Goal: Task Accomplishment & Management: Manage account settings

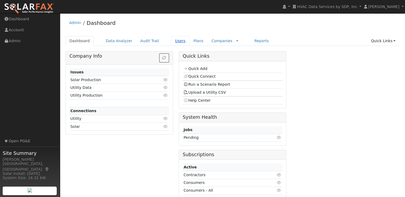
click at [171, 41] on link "Users" at bounding box center [180, 41] width 19 height 10
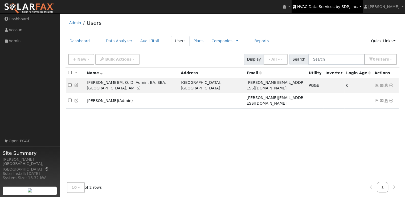
click at [348, 6] on span "HVAC Data Services by SDP, Inc." at bounding box center [327, 7] width 61 height 4
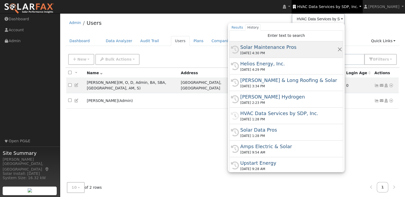
click at [293, 48] on div "Solar Maintenance Pros" at bounding box center [288, 46] width 97 height 7
type input "Solar Maintenance Pros"
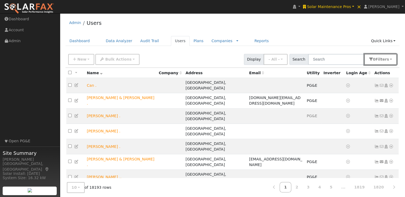
click at [391, 58] on button "0 Filter s" at bounding box center [380, 59] width 33 height 11
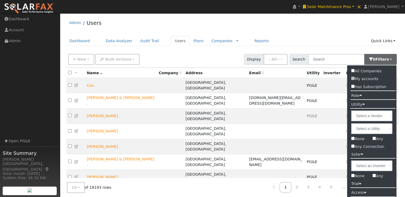
click at [376, 138] on label "Any" at bounding box center [378, 139] width 19 height 8
click at [376, 138] on input "Any" at bounding box center [374, 137] width 3 height 3
checkbox input "true"
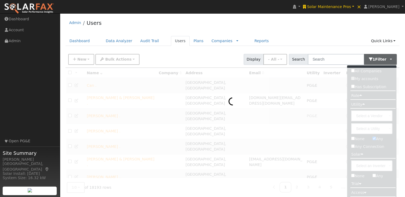
click at [307, 31] on div "Admin Users" at bounding box center [233, 24] width 334 height 16
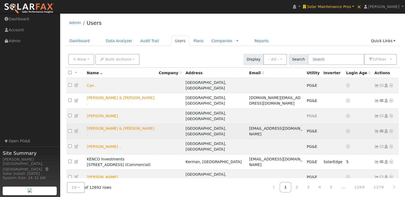
click at [393, 129] on icon at bounding box center [391, 131] width 5 height 4
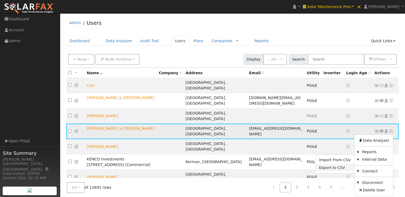
click at [324, 164] on link "Export to CSV" at bounding box center [334, 167] width 39 height 7
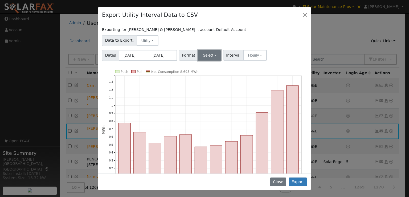
click at [208, 56] on button "Select" at bounding box center [209, 55] width 23 height 11
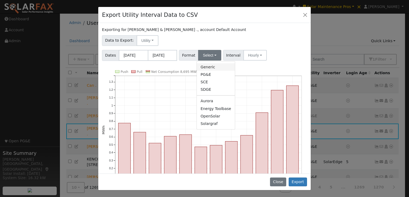
click at [206, 68] on link "Generic" at bounding box center [216, 66] width 38 height 7
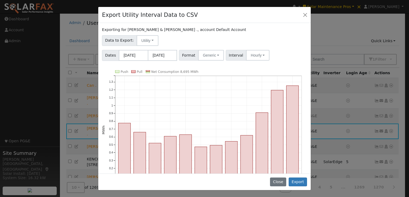
click at [281, 28] on div "Exporting for Michael Smith & Leslie Robinson ., account Default Account" at bounding box center [204, 30] width 205 height 6
click at [269, 17] on div "Export Utility Interval Data to CSV" at bounding box center [204, 15] width 213 height 16
click at [299, 180] on button "Export" at bounding box center [298, 181] width 18 height 9
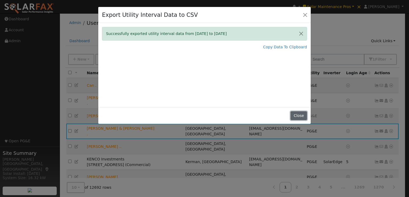
click at [297, 113] on button "Close" at bounding box center [299, 115] width 16 height 9
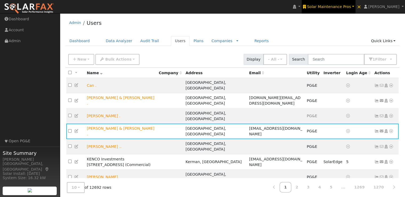
click at [339, 5] on span "Solar Maintenance Pros" at bounding box center [329, 7] width 44 height 4
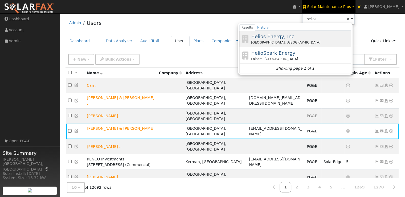
click at [289, 34] on span "Helios Energy, Inc." at bounding box center [273, 37] width 45 height 6
type input "Helios Energy, Inc."
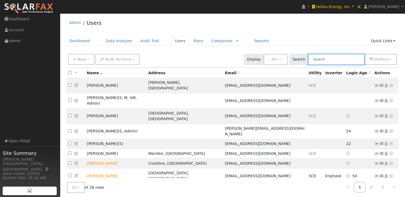
click at [332, 58] on input "text" at bounding box center [336, 59] width 56 height 11
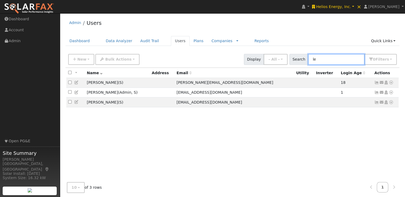
type input "l"
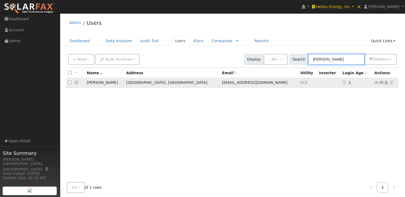
type input "ryan"
click at [378, 83] on icon at bounding box center [377, 82] width 5 height 4
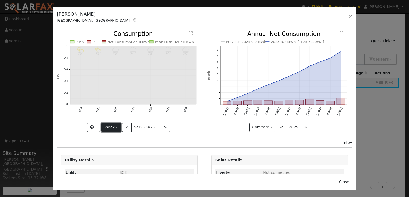
click at [110, 126] on button "Week" at bounding box center [111, 127] width 19 height 9
click at [107, 157] on link "Year" at bounding box center [120, 159] width 37 height 7
type input "2024-09-01"
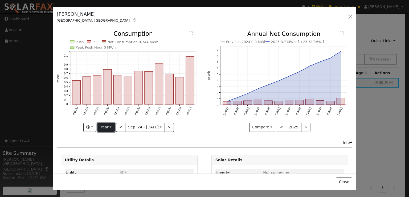
click at [105, 128] on button "Year" at bounding box center [106, 127] width 17 height 9
click at [107, 166] on link "Custom" at bounding box center [116, 167] width 37 height 7
click at [179, 124] on button "month" at bounding box center [175, 127] width 21 height 9
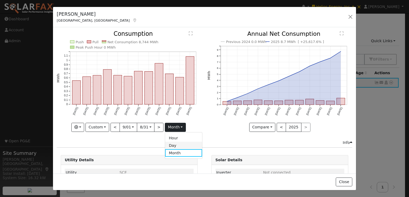
click at [171, 144] on link "Day" at bounding box center [183, 144] width 37 height 7
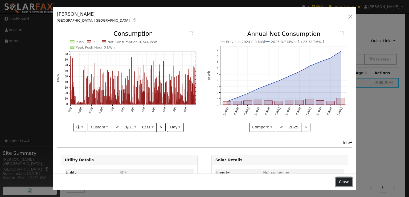
click at [345, 181] on button "Close" at bounding box center [344, 181] width 16 height 9
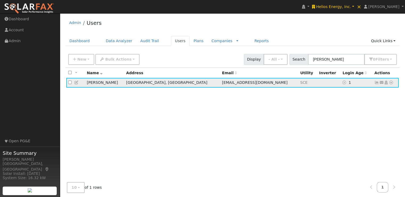
click at [391, 82] on icon at bounding box center [391, 82] width 5 height 4
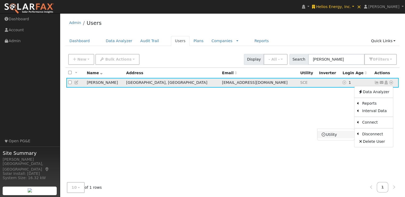
click at [338, 135] on link "Utility" at bounding box center [336, 134] width 37 height 7
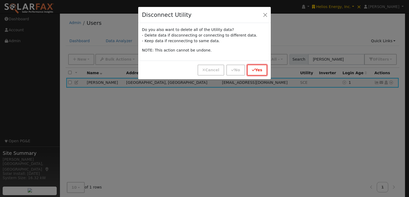
click at [258, 67] on button "Yes" at bounding box center [257, 69] width 20 height 11
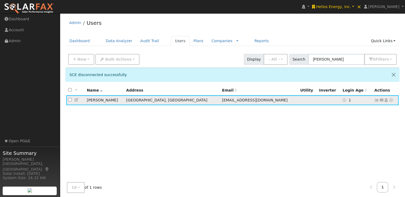
click at [391, 100] on icon at bounding box center [391, 100] width 5 height 4
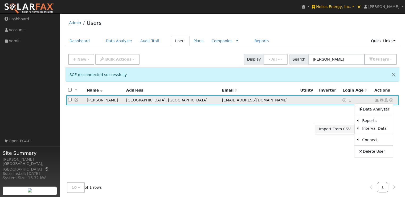
click at [331, 129] on link "Import From CSV" at bounding box center [334, 128] width 39 height 7
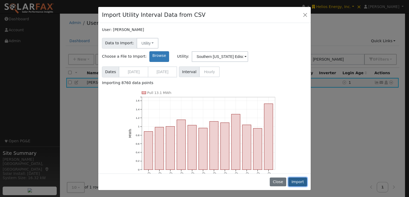
click at [299, 181] on button "Import" at bounding box center [298, 181] width 19 height 9
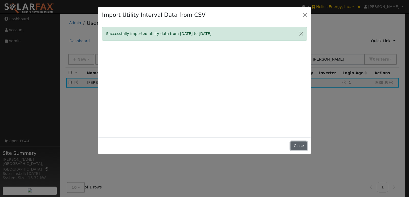
click at [297, 144] on button "Close" at bounding box center [299, 145] width 16 height 9
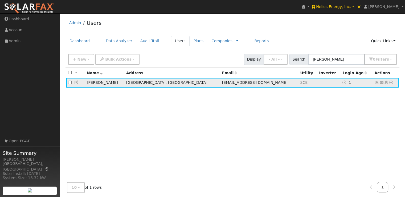
click at [377, 81] on icon at bounding box center [377, 82] width 5 height 4
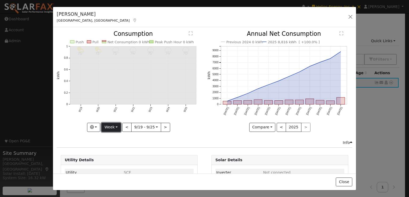
click at [112, 125] on button "Week" at bounding box center [111, 127] width 19 height 9
click at [111, 160] on link "Year" at bounding box center [120, 159] width 37 height 7
type input "[DATE]"
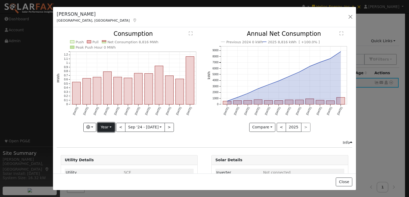
click at [101, 123] on button "Year" at bounding box center [106, 127] width 17 height 9
click at [108, 169] on link "Custom" at bounding box center [116, 167] width 37 height 7
click at [177, 126] on button "month" at bounding box center [175, 127] width 21 height 9
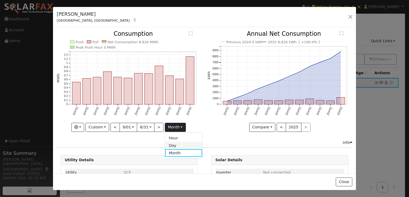
click at [172, 144] on link "Day" at bounding box center [183, 144] width 37 height 7
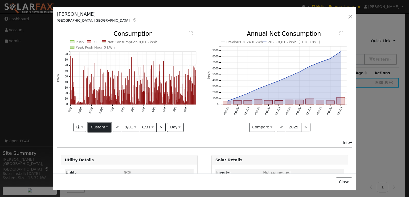
click at [102, 127] on button "Custom" at bounding box center [100, 127] width 24 height 9
click at [98, 152] on link "Month" at bounding box center [106, 152] width 37 height 7
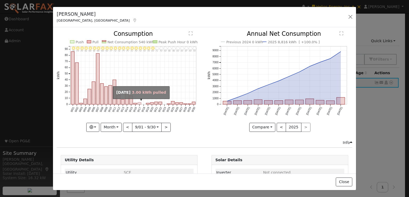
click at [139, 103] on rect "onclick=""" at bounding box center [139, 104] width 3 height 2
type input "2024-09-17"
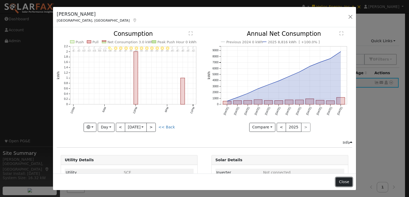
click at [348, 180] on button "Close" at bounding box center [344, 181] width 16 height 9
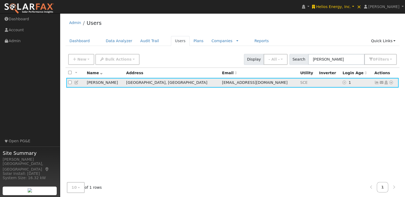
click at [379, 83] on icon at bounding box center [377, 82] width 5 height 4
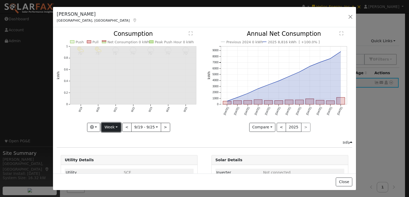
click at [111, 123] on button "Week" at bounding box center [111, 127] width 19 height 9
click at [111, 158] on link "Year" at bounding box center [120, 159] width 37 height 7
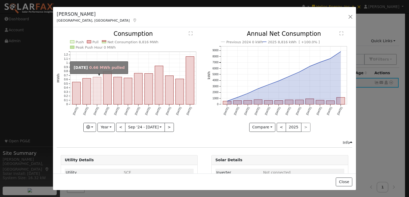
click at [98, 95] on rect "onclick=""" at bounding box center [97, 90] width 8 height 27
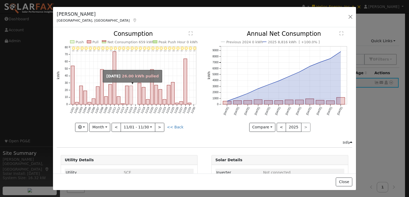
click at [130, 99] on rect "onclick=""" at bounding box center [130, 95] width 3 height 18
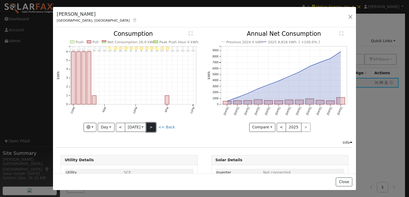
click at [152, 126] on button ">" at bounding box center [151, 127] width 9 height 9
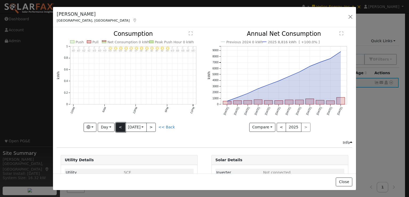
click at [119, 124] on button "<" at bounding box center [120, 127] width 9 height 9
type input "2024-11-15"
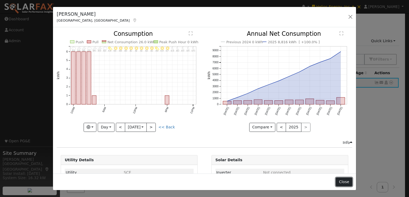
click at [343, 181] on button "Close" at bounding box center [344, 181] width 16 height 9
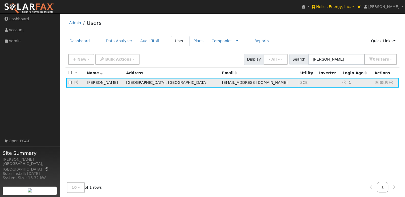
click at [392, 82] on icon at bounding box center [391, 82] width 5 height 4
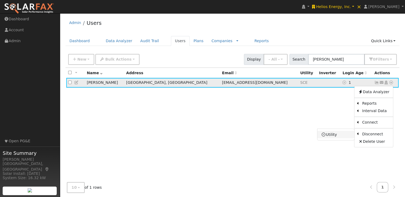
click at [330, 134] on link "Utility" at bounding box center [336, 134] width 37 height 7
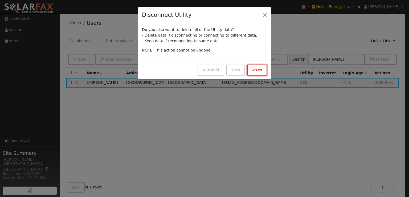
click at [254, 68] on icon "button" at bounding box center [253, 70] width 3 height 4
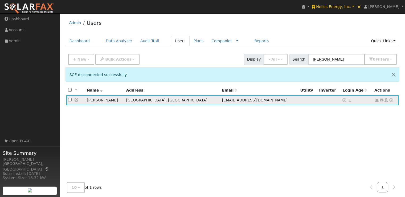
click at [391, 99] on icon at bounding box center [391, 100] width 5 height 4
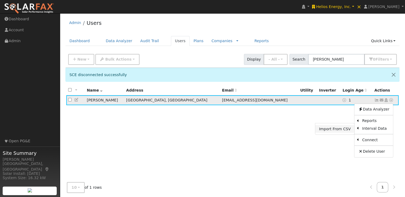
click at [331, 128] on link "Import From CSV" at bounding box center [334, 128] width 39 height 7
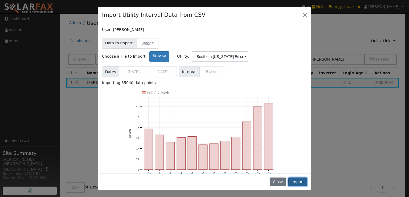
click at [299, 183] on button "Import" at bounding box center [298, 181] width 19 height 9
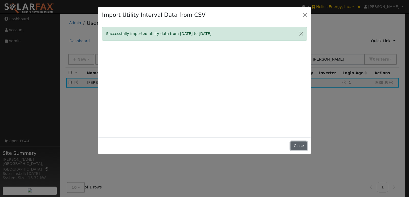
click at [298, 146] on button "Close" at bounding box center [299, 145] width 16 height 9
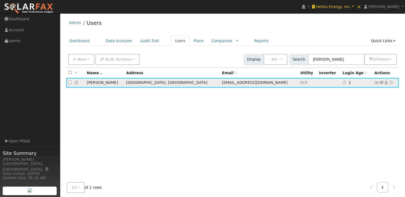
click at [378, 82] on icon at bounding box center [377, 82] width 5 height 4
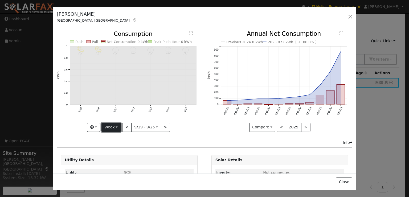
click at [108, 125] on button "Week" at bounding box center [111, 127] width 19 height 9
click at [113, 160] on link "Year" at bounding box center [120, 159] width 37 height 7
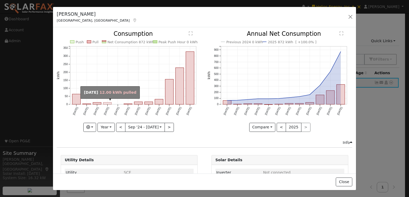
click at [107, 102] on rect "onclick=""" at bounding box center [107, 103] width 8 height 2
type input "2024-12-01"
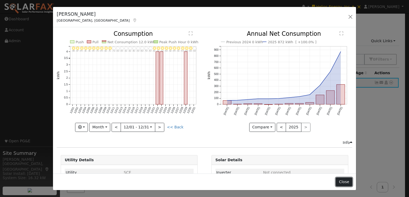
click at [345, 181] on button "Close" at bounding box center [344, 181] width 16 height 9
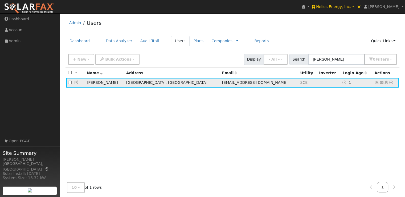
click at [392, 82] on icon at bounding box center [391, 82] width 5 height 4
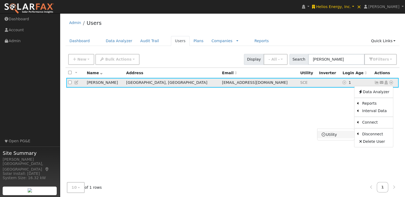
click at [336, 133] on link "Utility" at bounding box center [336, 134] width 37 height 7
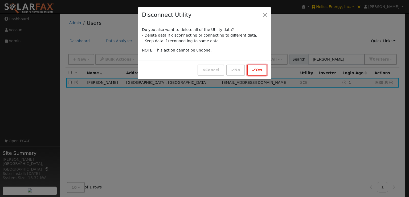
click at [259, 69] on button "Yes" at bounding box center [257, 69] width 20 height 11
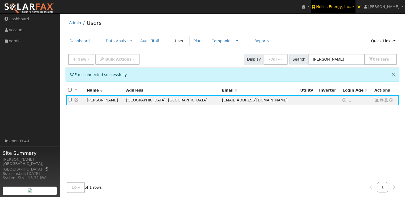
click at [343, 6] on span "Helios Energy, Inc." at bounding box center [333, 7] width 35 height 4
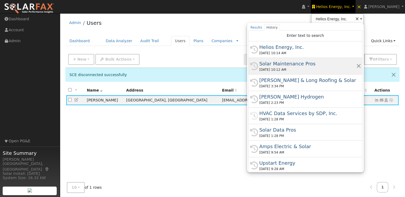
click at [310, 63] on div "Solar Maintenance Pros" at bounding box center [308, 63] width 97 height 7
type input "Solar Maintenance Pros"
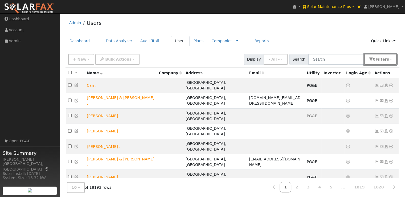
click at [396, 58] on button "0 Filter s" at bounding box center [380, 59] width 33 height 11
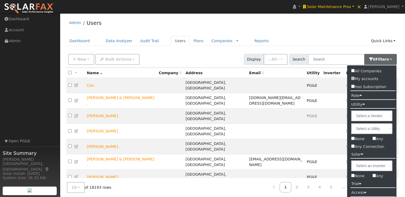
click at [376, 137] on input "Any" at bounding box center [374, 137] width 3 height 3
checkbox input "true"
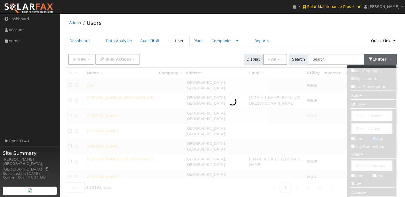
click at [322, 31] on div "Admin Users" at bounding box center [233, 24] width 334 height 16
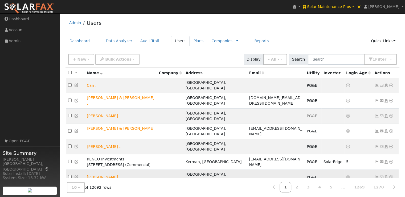
click at [377, 175] on icon at bounding box center [377, 177] width 5 height 4
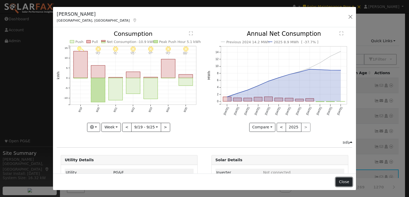
click at [347, 182] on button "Close" at bounding box center [344, 181] width 16 height 9
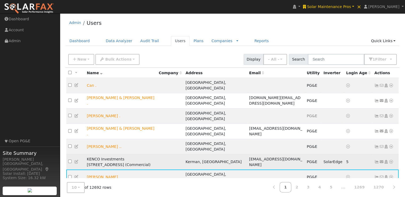
scroll to position [23, 0]
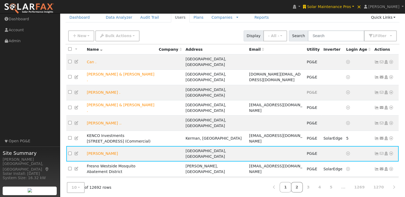
click at [303, 183] on link "2" at bounding box center [297, 187] width 12 height 10
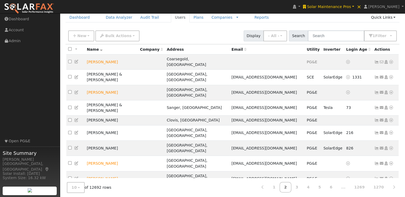
scroll to position [10, 0]
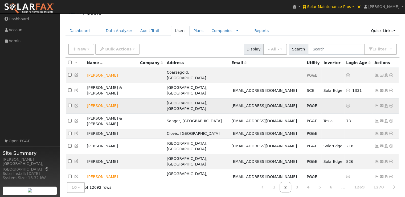
click at [378, 104] on icon at bounding box center [377, 106] width 5 height 4
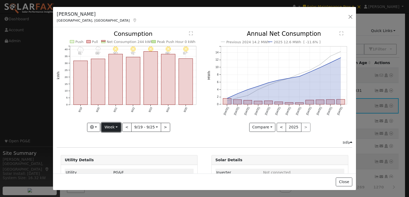
click at [111, 126] on button "Week" at bounding box center [111, 127] width 19 height 9
click at [109, 161] on link "Year" at bounding box center [120, 159] width 37 height 7
type input "[DATE]"
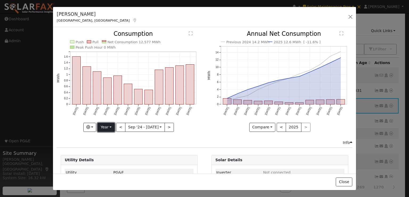
click at [107, 124] on button "Year" at bounding box center [106, 127] width 17 height 9
click at [109, 168] on link "Custom" at bounding box center [116, 167] width 37 height 7
click at [176, 126] on button "month" at bounding box center [175, 127] width 21 height 9
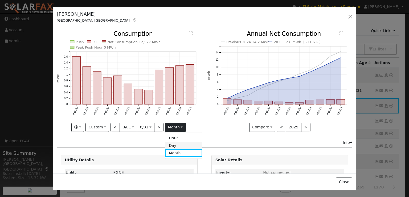
click at [172, 143] on link "Day" at bounding box center [183, 144] width 37 height 7
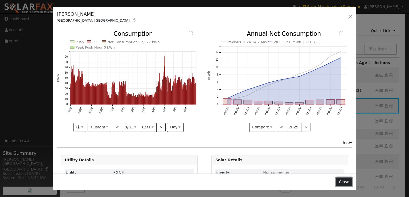
click at [346, 180] on button "Close" at bounding box center [344, 181] width 16 height 9
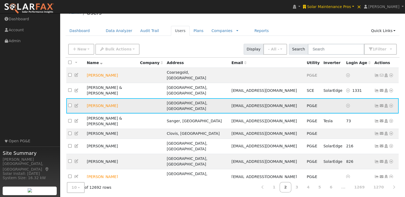
click at [392, 104] on icon at bounding box center [391, 106] width 5 height 4
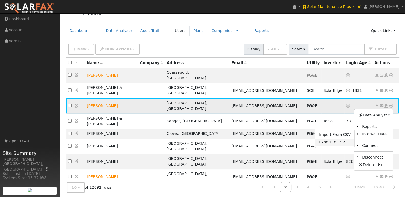
click at [327, 138] on link "Export to CSV" at bounding box center [334, 141] width 39 height 7
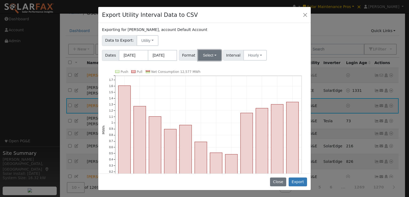
click at [201, 54] on button "Select" at bounding box center [209, 55] width 23 height 11
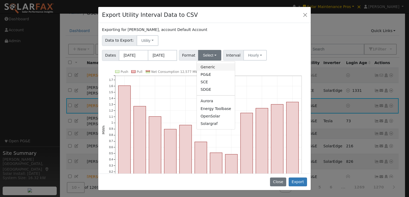
click at [208, 66] on link "Generic" at bounding box center [216, 66] width 38 height 7
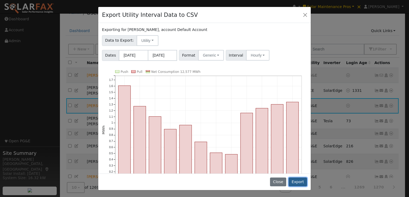
click at [301, 181] on button "Export" at bounding box center [298, 181] width 18 height 9
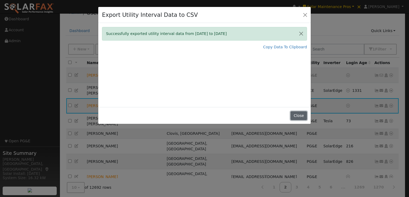
click at [299, 115] on button "Close" at bounding box center [299, 115] width 16 height 9
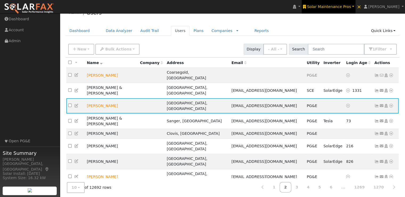
click at [344, 7] on span "Solar Maintenance Pros" at bounding box center [329, 7] width 44 height 4
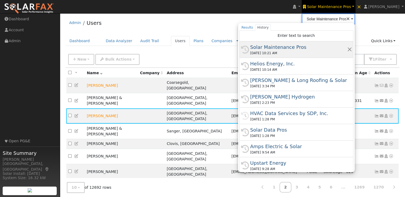
scroll to position [0, 0]
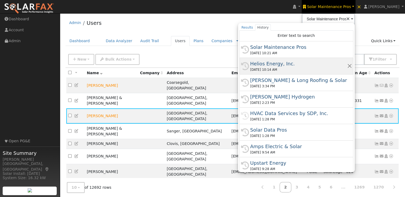
click at [294, 63] on div "Helios Energy, Inc." at bounding box center [298, 63] width 97 height 7
type input "Helios Energy, Inc."
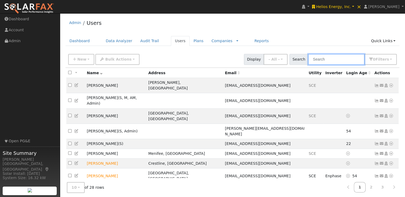
click at [337, 56] on input "text" at bounding box center [336, 59] width 56 height 11
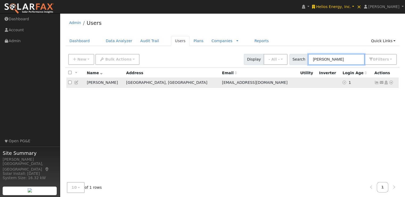
type input "[PERSON_NAME]"
click at [391, 82] on icon at bounding box center [391, 82] width 5 height 4
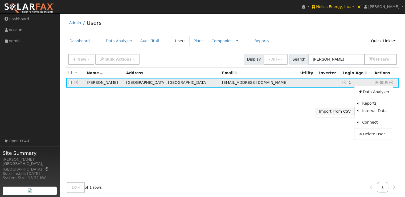
click at [334, 112] on link "Import From CSV" at bounding box center [334, 111] width 39 height 7
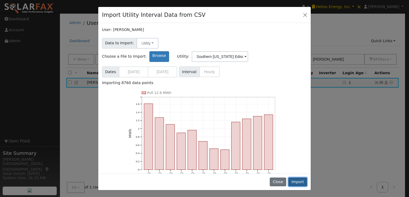
click at [298, 181] on button "Import" at bounding box center [298, 181] width 19 height 9
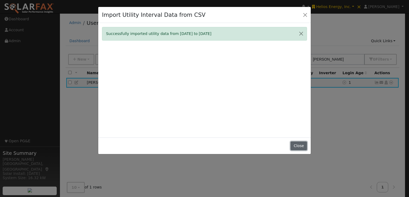
click at [298, 145] on button "Close" at bounding box center [299, 145] width 16 height 9
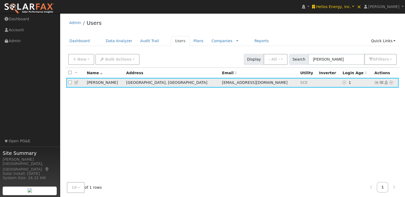
click at [377, 82] on icon at bounding box center [377, 82] width 5 height 4
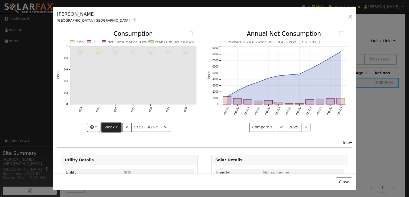
click at [113, 125] on button "Week" at bounding box center [111, 127] width 19 height 9
click at [113, 159] on link "Year" at bounding box center [120, 159] width 37 height 7
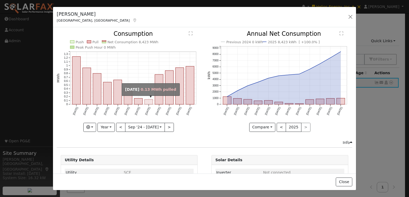
click at [147, 101] on rect "onclick=""" at bounding box center [149, 101] width 8 height 5
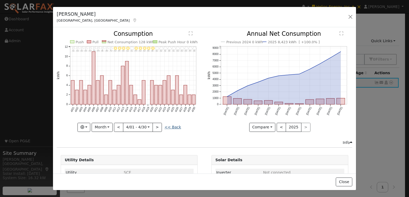
click at [173, 125] on link "<< Back" at bounding box center [173, 127] width 17 height 4
type input "[DATE]"
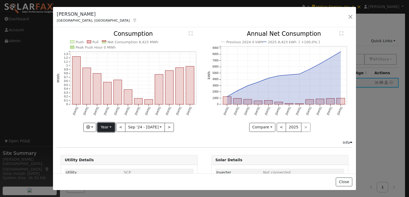
click at [106, 126] on button "Year" at bounding box center [106, 127] width 17 height 9
click at [108, 165] on link "Custom" at bounding box center [116, 167] width 37 height 7
click at [174, 126] on button "month" at bounding box center [175, 127] width 21 height 9
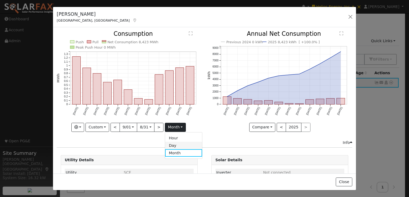
click at [173, 143] on link "Day" at bounding box center [183, 144] width 37 height 7
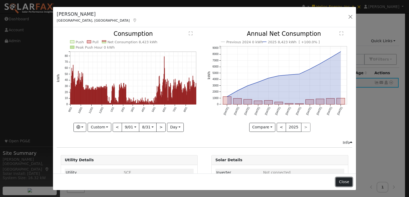
click at [347, 181] on button "Close" at bounding box center [344, 181] width 16 height 9
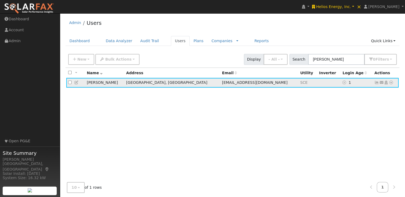
click at [392, 82] on icon at bounding box center [391, 82] width 5 height 4
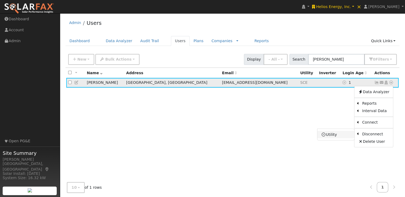
click at [335, 135] on link "Utility" at bounding box center [336, 134] width 37 height 7
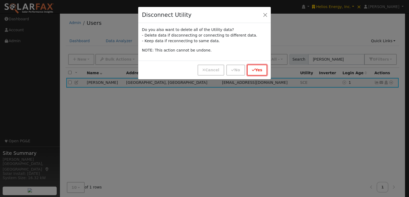
click at [265, 72] on button "Yes" at bounding box center [257, 69] width 20 height 11
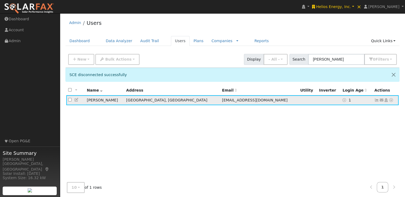
click at [392, 100] on icon at bounding box center [391, 100] width 5 height 4
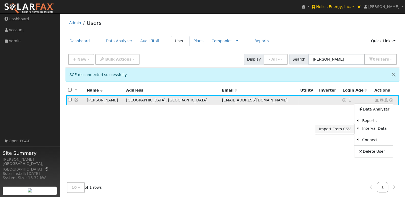
click at [330, 128] on link "Import From CSV" at bounding box center [334, 128] width 39 height 7
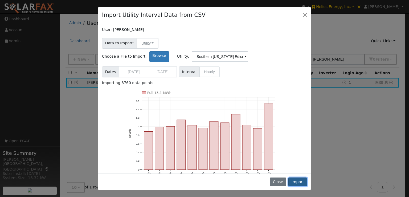
click at [297, 181] on button "Import" at bounding box center [298, 181] width 19 height 9
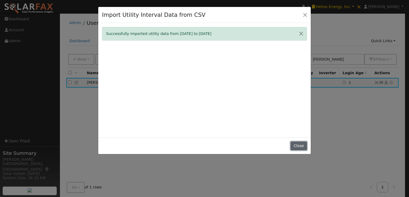
click at [299, 145] on button "Close" at bounding box center [299, 145] width 16 height 9
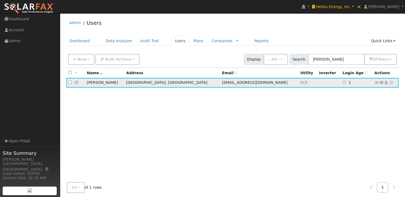
click at [376, 80] on link at bounding box center [377, 82] width 5 height 4
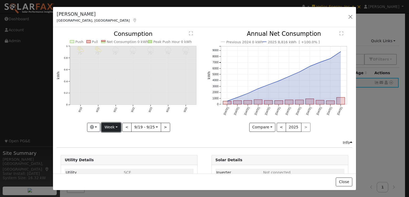
click at [116, 124] on button "Week" at bounding box center [111, 127] width 19 height 9
click at [112, 161] on link "Year" at bounding box center [120, 159] width 37 height 7
type input "2024-09-01"
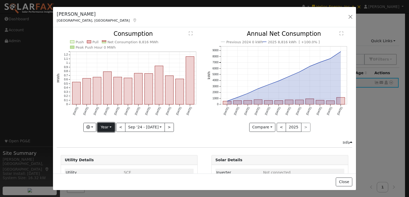
click at [105, 123] on button "Year" at bounding box center [106, 127] width 17 height 9
click at [105, 165] on link "Custom" at bounding box center [116, 167] width 37 height 7
click at [179, 124] on button "month" at bounding box center [175, 127] width 21 height 9
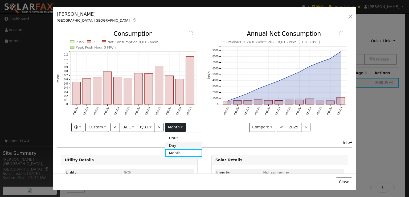
click at [176, 146] on link "Day" at bounding box center [183, 144] width 37 height 7
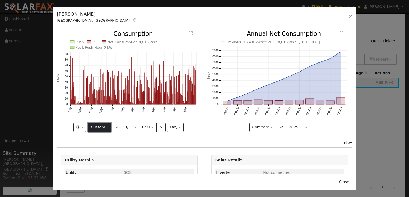
click at [103, 127] on button "Custom" at bounding box center [100, 127] width 24 height 9
click at [100, 150] on link "Month" at bounding box center [106, 152] width 37 height 7
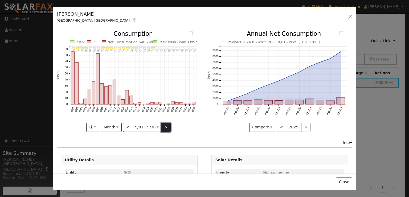
click at [163, 126] on button ">" at bounding box center [165, 127] width 9 height 9
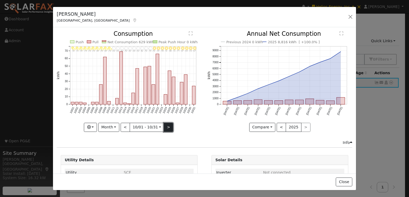
click at [164, 126] on button ">" at bounding box center [168, 127] width 9 height 9
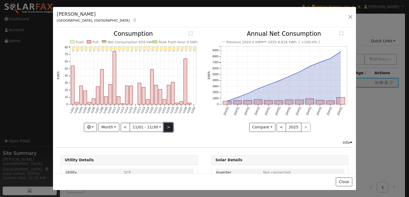
click at [164, 126] on button ">" at bounding box center [168, 127] width 9 height 9
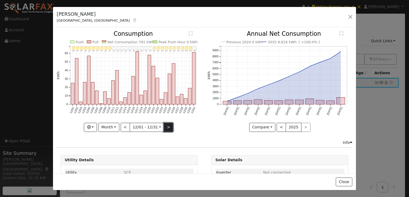
click at [164, 126] on button ">" at bounding box center [168, 127] width 9 height 9
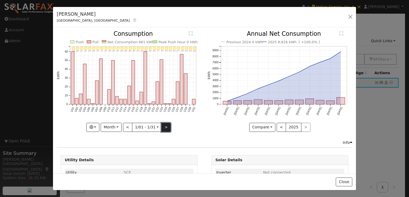
click at [163, 126] on button ">" at bounding box center [165, 127] width 9 height 9
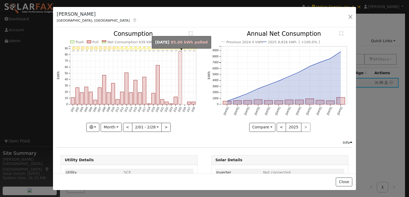
click at [180, 95] on rect "onclick=""" at bounding box center [180, 78] width 3 height 53
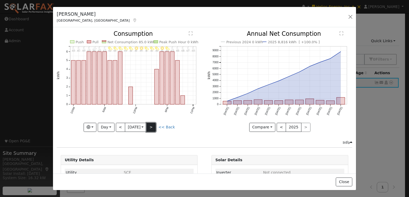
click at [152, 125] on button ">" at bounding box center [151, 127] width 9 height 9
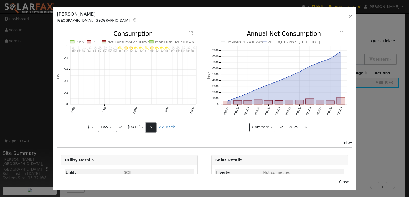
click at [151, 125] on button ">" at bounding box center [151, 127] width 9 height 9
type input "2025-02-27"
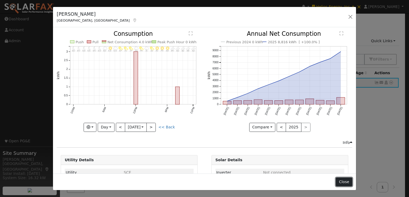
click at [346, 182] on button "Close" at bounding box center [344, 181] width 16 height 9
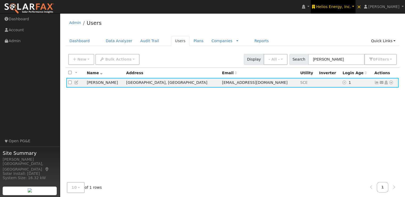
click at [341, 6] on span "Helios Energy, Inc." at bounding box center [333, 7] width 35 height 4
click at [290, 21] on div "Admin Users" at bounding box center [233, 24] width 334 height 16
click at [376, 82] on icon at bounding box center [377, 82] width 5 height 4
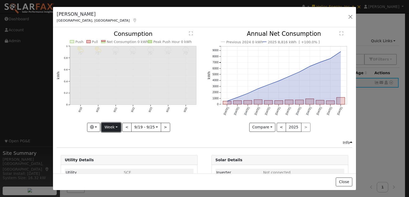
click at [106, 127] on button "Week" at bounding box center [111, 127] width 19 height 9
click at [111, 157] on link "Year" at bounding box center [120, 159] width 37 height 7
type input "[DATE]"
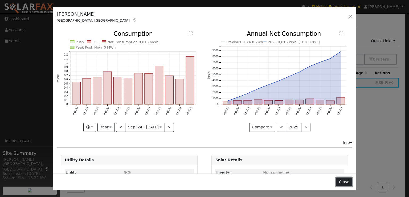
click at [339, 181] on button "Close" at bounding box center [344, 181] width 16 height 9
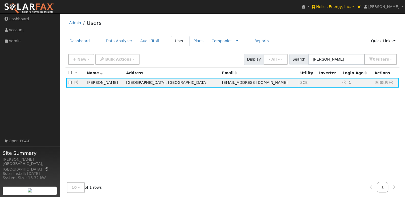
drag, startPoint x: 250, startPoint y: 132, endPoint x: 187, endPoint y: 129, distance: 63.5
click at [187, 129] on div "All None All on page None on page Name Address Email Utility Inverter Login Age…" at bounding box center [233, 127] width 334 height 118
click at [82, 59] on span "New" at bounding box center [81, 59] width 9 height 4
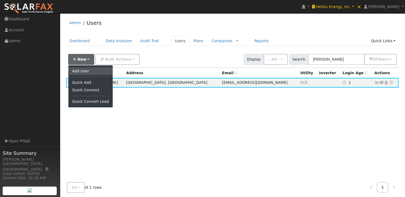
click at [85, 70] on link "Add User" at bounding box center [90, 70] width 44 height 7
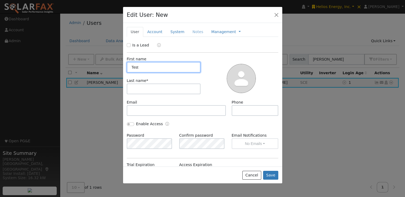
type input "Test"
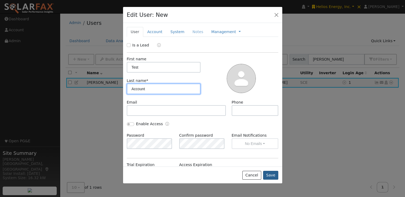
type input "Account"
click at [273, 173] on button "Save" at bounding box center [270, 175] width 15 height 9
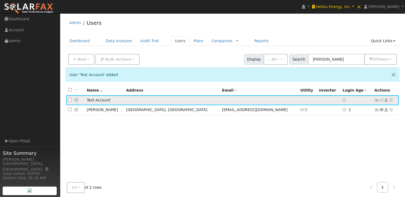
click at [391, 99] on icon at bounding box center [391, 100] width 5 height 4
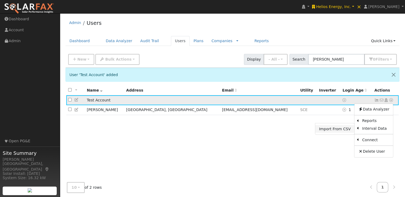
click at [335, 128] on link "Import From CSV" at bounding box center [334, 128] width 39 height 7
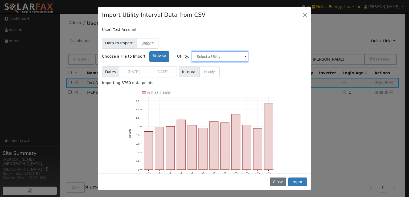
click at [248, 51] on input "text" at bounding box center [220, 56] width 56 height 11
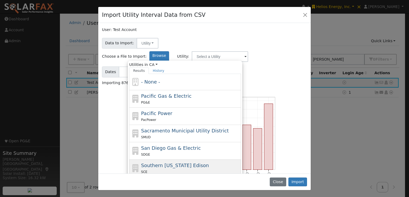
click at [208, 162] on span "Southern [US_STATE] Edison" at bounding box center [175, 165] width 68 height 6
type input "Southern [US_STATE] Edison"
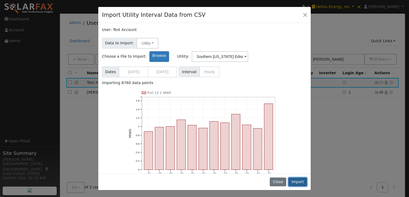
click at [299, 181] on button "Import" at bounding box center [298, 181] width 19 height 9
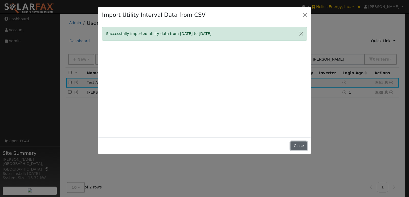
click at [301, 147] on button "Close" at bounding box center [299, 145] width 16 height 9
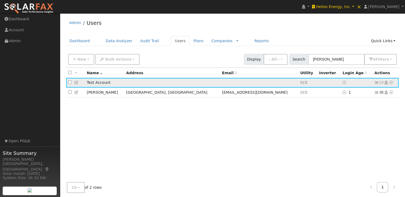
click at [376, 82] on icon at bounding box center [377, 82] width 5 height 4
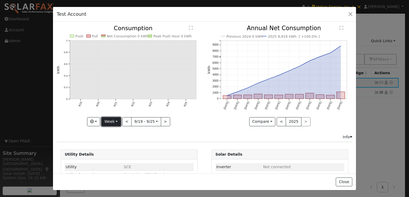
click at [114, 118] on button "Week" at bounding box center [111, 121] width 19 height 9
click at [113, 154] on link "Year" at bounding box center [120, 154] width 37 height 7
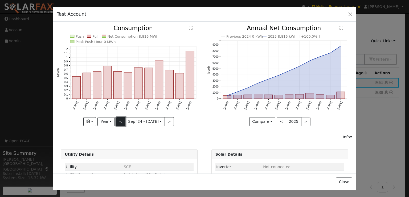
click at [119, 117] on button "<" at bounding box center [120, 121] width 9 height 9
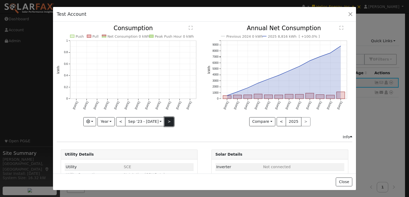
click at [165, 118] on button ">" at bounding box center [169, 121] width 9 height 9
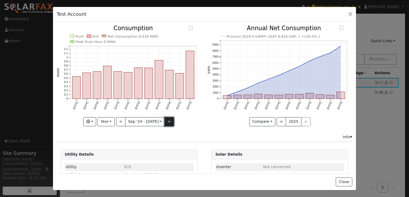
click at [165, 118] on button ">" at bounding box center [169, 121] width 9 height 9
type input "2025-09-01"
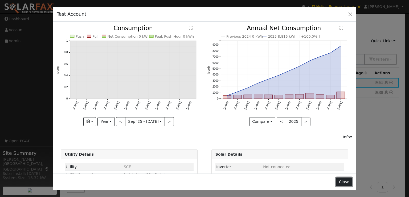
click at [350, 180] on button "Close" at bounding box center [344, 181] width 16 height 9
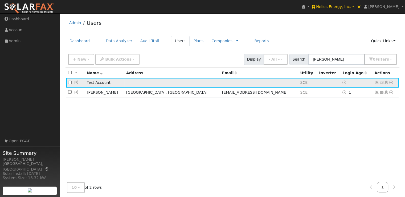
click at [391, 83] on icon at bounding box center [391, 82] width 5 height 4
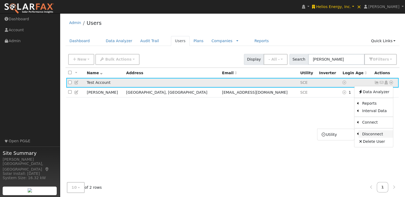
click at [369, 132] on link "Disconnect" at bounding box center [376, 133] width 35 height 7
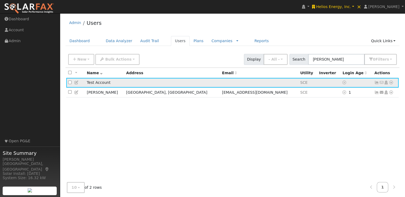
click at [391, 82] on icon at bounding box center [391, 82] width 5 height 4
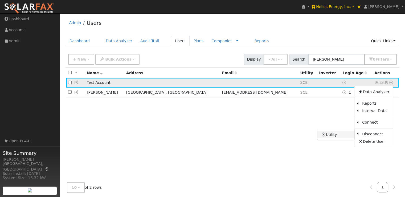
click at [340, 133] on link "Utility" at bounding box center [336, 134] width 37 height 7
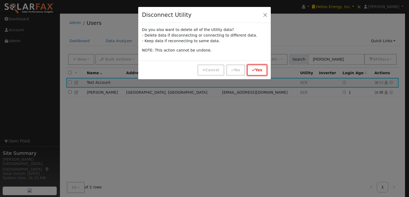
click at [257, 68] on button "Yes" at bounding box center [257, 69] width 20 height 11
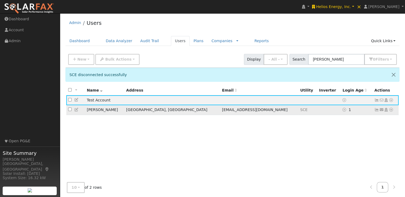
click at [364, 109] on td "1" at bounding box center [357, 110] width 32 height 10
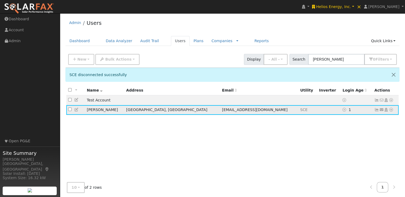
click at [391, 110] on icon at bounding box center [391, 110] width 5 height 4
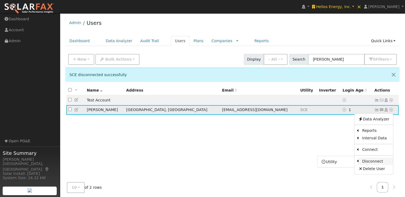
click at [371, 161] on link "Disconnect" at bounding box center [376, 160] width 35 height 7
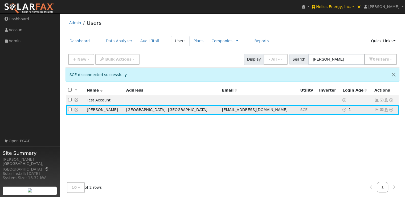
click at [391, 109] on icon at bounding box center [391, 110] width 5 height 4
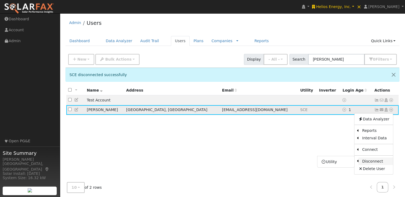
click at [367, 160] on link "Disconnect" at bounding box center [376, 160] width 35 height 7
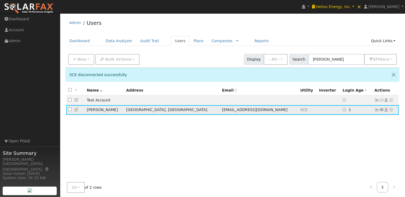
click at [391, 110] on icon at bounding box center [391, 110] width 5 height 4
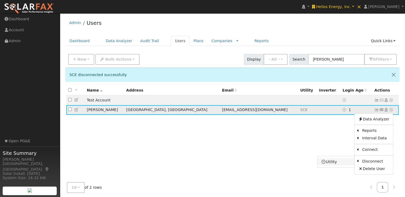
click at [339, 161] on link "Utility" at bounding box center [336, 161] width 37 height 7
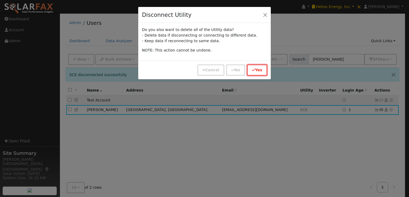
click at [256, 68] on button "Yes" at bounding box center [257, 69] width 20 height 11
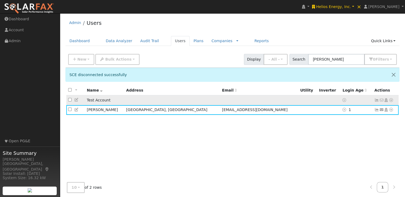
click at [249, 102] on td at bounding box center [259, 100] width 78 height 10
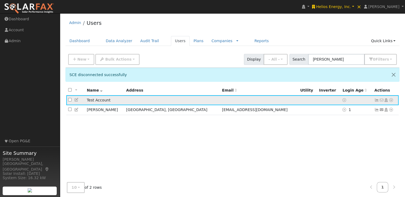
click at [391, 100] on icon at bounding box center [391, 100] width 5 height 4
click at [371, 151] on link "Delete User" at bounding box center [374, 150] width 39 height 7
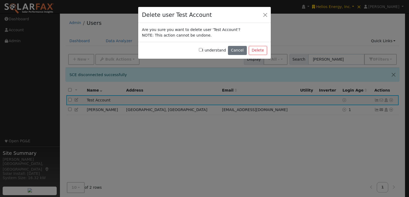
click at [202, 49] on input "I understand" at bounding box center [200, 49] width 3 height 3
checkbox input "true"
click at [258, 51] on button "Delete" at bounding box center [258, 50] width 18 height 9
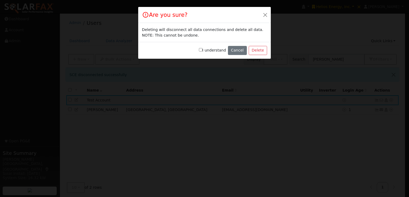
click at [202, 50] on input "I understand" at bounding box center [200, 49] width 3 height 3
checkbox input "true"
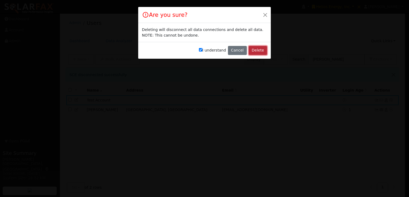
click at [261, 50] on button "Delete" at bounding box center [258, 50] width 18 height 9
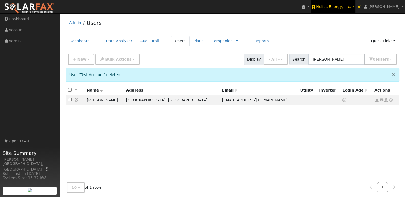
click at [348, 7] on span "Helios Energy, Inc." at bounding box center [333, 7] width 35 height 4
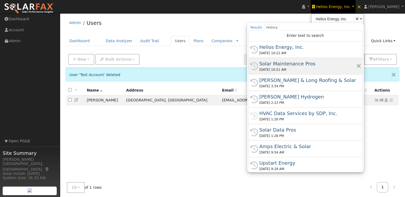
click at [317, 60] on div "Solar Maintenance Pros" at bounding box center [308, 63] width 97 height 7
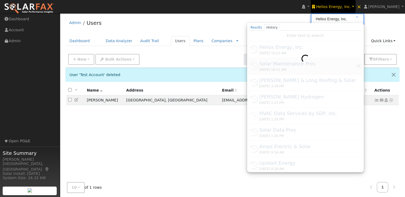
type input "Solar Maintenance Pros"
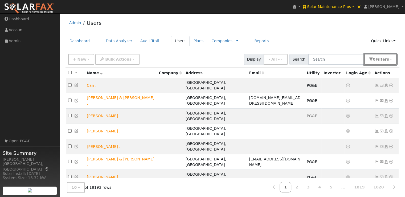
click at [390, 60] on button "0 Filter s" at bounding box center [380, 59] width 33 height 11
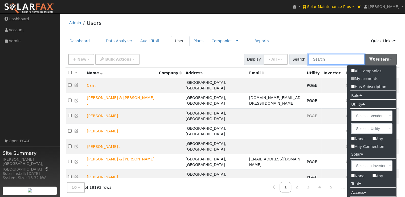
click at [334, 58] on input "text" at bounding box center [336, 59] width 56 height 11
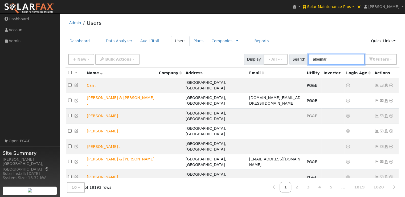
type input "albemarle"
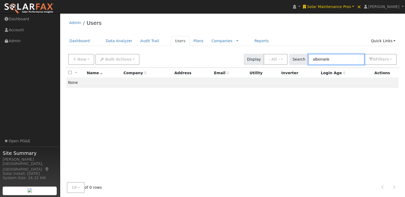
drag, startPoint x: 335, startPoint y: 58, endPoint x: 302, endPoint y: 59, distance: 32.8
click at [302, 59] on div "Search albemarle 0 Filter s All Companies My accounts Has Subscription Role Sho…" at bounding box center [344, 59] width 108 height 11
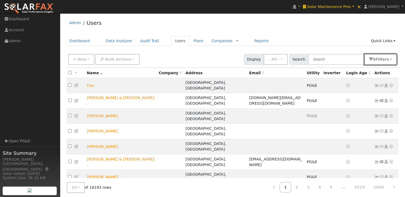
drag, startPoint x: 387, startPoint y: 60, endPoint x: 391, endPoint y: 60, distance: 4.3
click at [391, 60] on button "0 Filter s" at bounding box center [380, 59] width 33 height 11
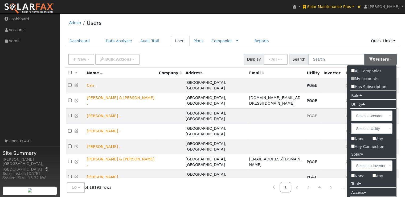
click at [376, 139] on input "Any" at bounding box center [374, 137] width 3 height 3
checkbox input "true"
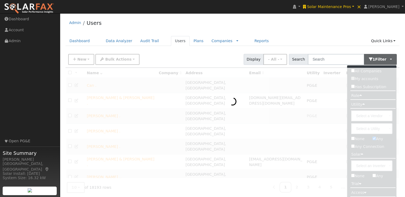
click at [310, 27] on div "Admin Users" at bounding box center [233, 24] width 334 height 16
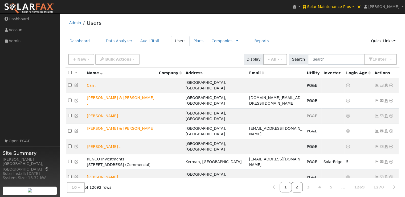
click at [303, 185] on link "2" at bounding box center [297, 187] width 12 height 10
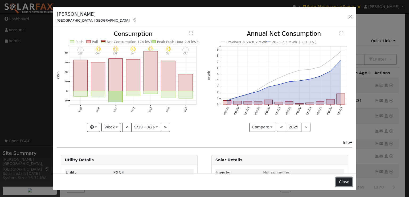
click at [344, 179] on button "Close" at bounding box center [344, 181] width 16 height 9
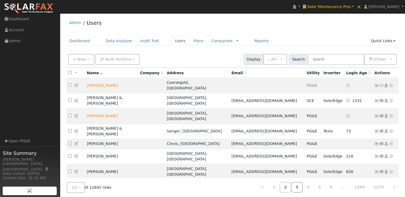
click at [303, 185] on link "3" at bounding box center [297, 187] width 12 height 10
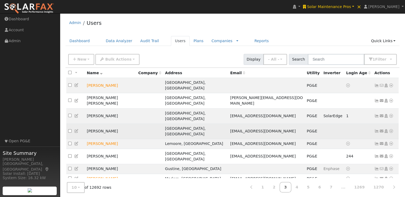
click at [378, 129] on icon at bounding box center [377, 131] width 5 height 4
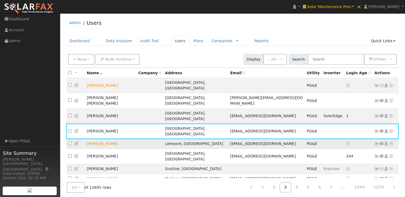
click at [376, 141] on icon at bounding box center [377, 143] width 5 height 4
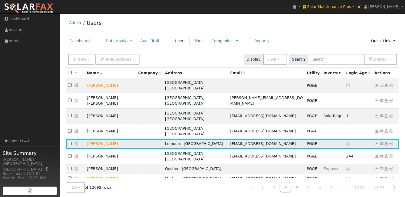
click at [393, 141] on icon at bounding box center [391, 143] width 5 height 4
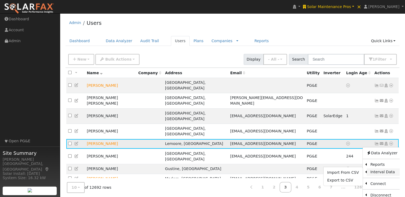
drag, startPoint x: 337, startPoint y: 159, endPoint x: 371, endPoint y: 150, distance: 35.0
click at [371, 168] on link "Interval Data" at bounding box center [384, 171] width 35 height 7
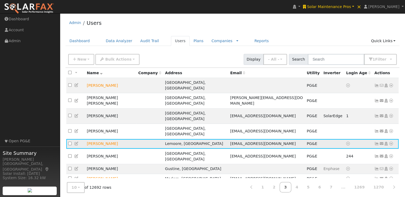
click at [392, 141] on icon at bounding box center [391, 143] width 5 height 4
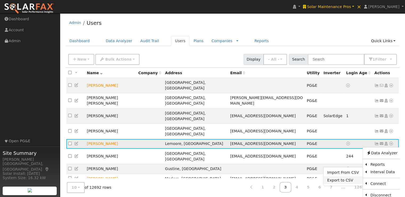
click at [339, 176] on link "Export to CSV" at bounding box center [343, 179] width 39 height 7
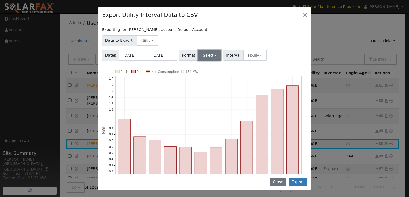
click at [212, 55] on button "Select" at bounding box center [209, 55] width 23 height 11
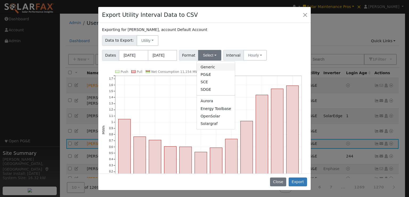
click at [208, 67] on link "Generic" at bounding box center [216, 66] width 38 height 7
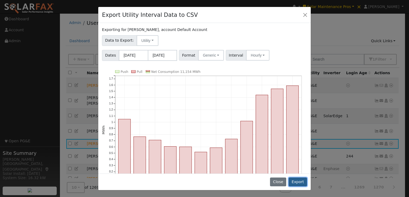
click at [301, 179] on button "Export" at bounding box center [298, 181] width 18 height 9
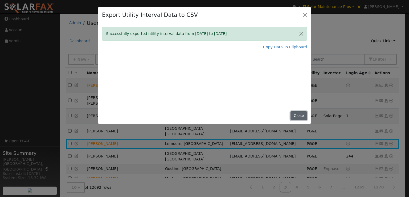
click at [296, 115] on button "Close" at bounding box center [299, 115] width 16 height 9
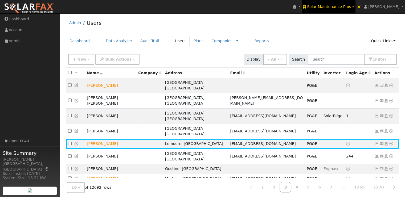
click at [336, 8] on span "Solar Maintenance Pros" at bounding box center [329, 7] width 44 height 4
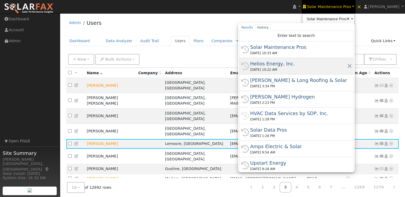
click at [283, 63] on div "Helios Energy, Inc." at bounding box center [298, 63] width 97 height 7
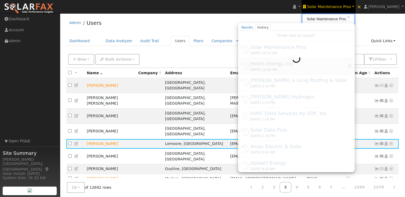
type input "Helios Energy, Inc."
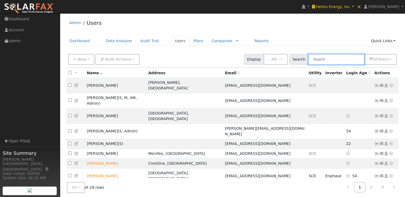
click at [327, 60] on input "text" at bounding box center [336, 59] width 56 height 11
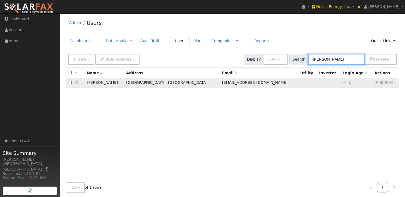
type input "[PERSON_NAME]"
click at [392, 82] on icon at bounding box center [391, 82] width 5 height 4
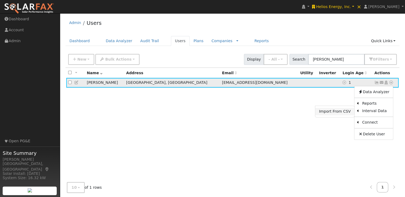
click at [336, 111] on link "Import From CSV" at bounding box center [334, 111] width 39 height 7
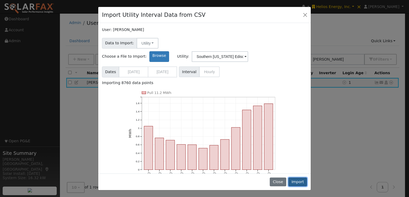
click at [298, 182] on button "Import" at bounding box center [298, 181] width 19 height 9
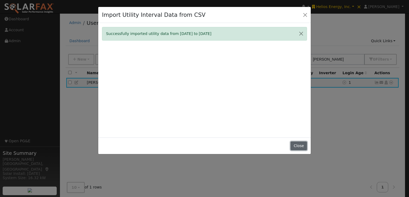
click at [300, 146] on button "Close" at bounding box center [299, 145] width 16 height 9
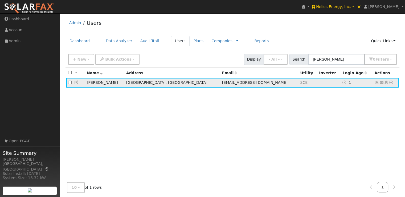
click at [377, 82] on icon at bounding box center [377, 82] width 5 height 4
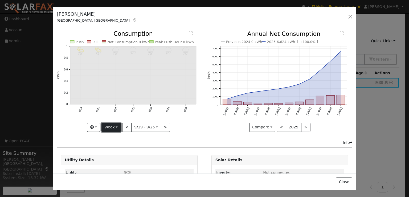
click at [106, 124] on button "Week" at bounding box center [111, 127] width 19 height 9
click at [116, 160] on link "Year" at bounding box center [120, 159] width 37 height 7
type input "[DATE]"
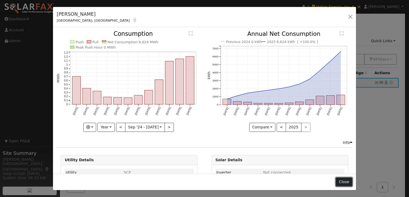
click at [346, 181] on button "Close" at bounding box center [344, 181] width 16 height 9
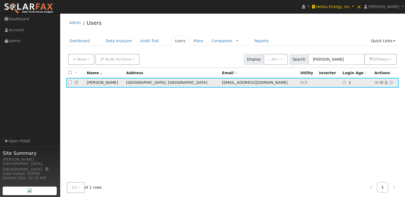
click at [376, 81] on icon at bounding box center [377, 82] width 5 height 4
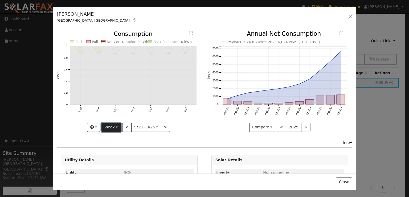
click at [109, 125] on button "Week" at bounding box center [111, 127] width 19 height 9
click at [110, 159] on link "Year" at bounding box center [120, 159] width 37 height 7
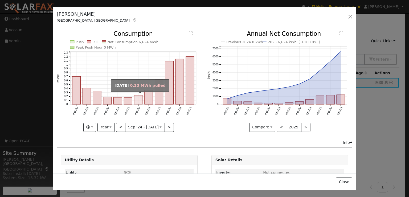
click at [139, 98] on rect "onclick=""" at bounding box center [138, 99] width 8 height 9
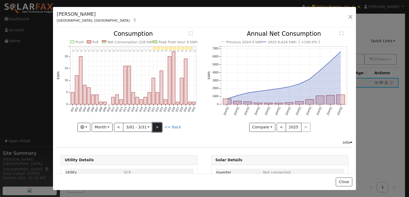
click at [157, 128] on button ">" at bounding box center [157, 127] width 9 height 9
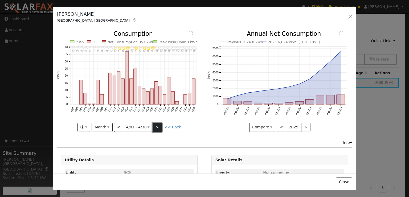
click at [157, 125] on button ">" at bounding box center [157, 127] width 9 height 9
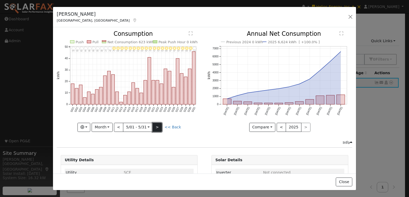
click at [157, 125] on button ">" at bounding box center [157, 127] width 9 height 9
type input "[DATE]"
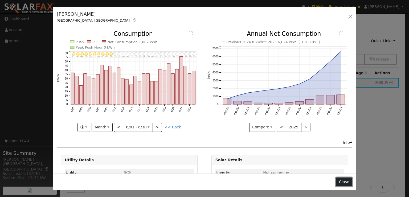
click at [344, 180] on button "Close" at bounding box center [344, 181] width 16 height 9
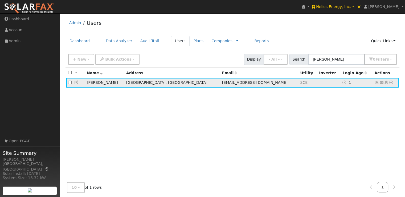
click at [391, 81] on icon at bounding box center [391, 82] width 5 height 4
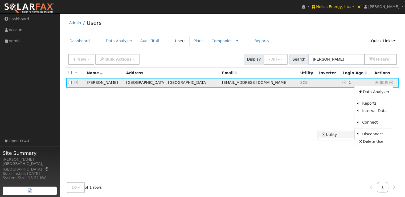
click at [333, 133] on link "Utility" at bounding box center [336, 134] width 37 height 7
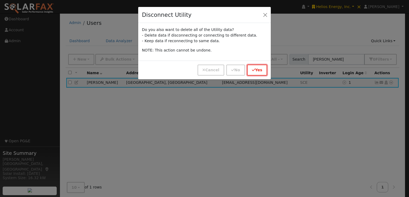
click at [258, 69] on button "Yes" at bounding box center [257, 69] width 20 height 11
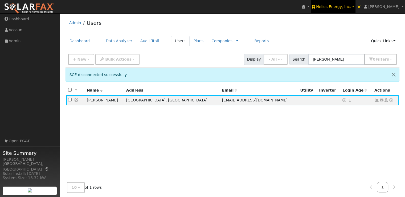
click at [351, 6] on span "Helios Energy, Inc." at bounding box center [333, 7] width 35 height 4
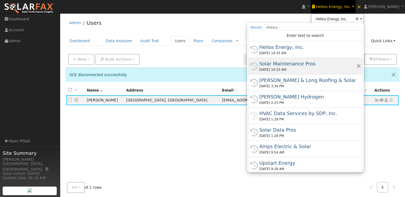
click at [304, 64] on div "Solar Maintenance Pros" at bounding box center [308, 63] width 97 height 7
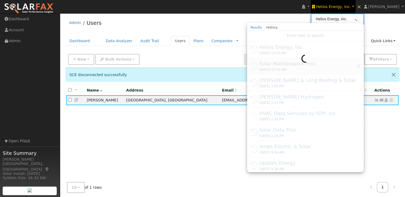
type input "Solar Maintenance Pros"
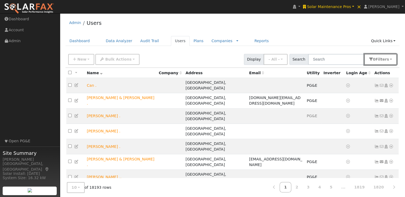
click at [392, 59] on button "0 Filter s" at bounding box center [380, 59] width 33 height 11
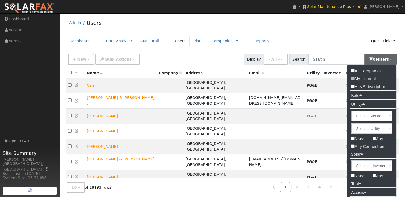
click at [376, 137] on label "Any" at bounding box center [378, 139] width 19 height 8
click at [376, 137] on input "Any" at bounding box center [374, 137] width 3 height 3
checkbox input "true"
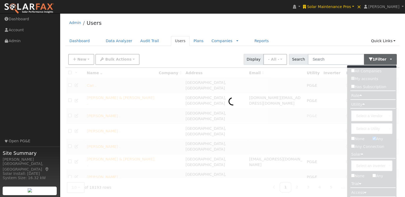
click at [311, 37] on ul "Dashboard Data Analyzer Audit Trail Users Plans Companies Rate Schedules Compan…" at bounding box center [233, 41] width 334 height 10
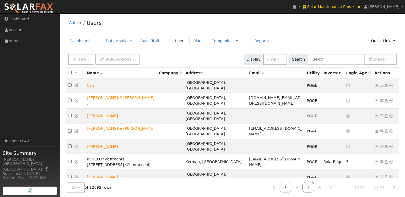
click at [314, 185] on link "3" at bounding box center [309, 187] width 12 height 10
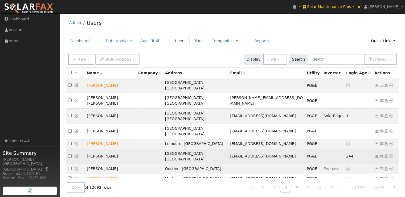
click at [377, 154] on icon at bounding box center [377, 156] width 5 height 4
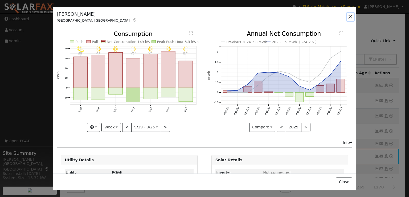
click at [349, 19] on button "button" at bounding box center [350, 16] width 7 height 7
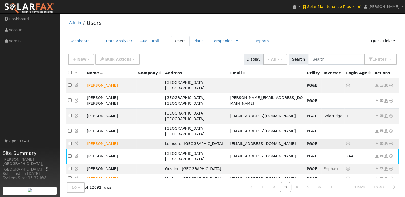
click at [368, 139] on td at bounding box center [359, 144] width 28 height 10
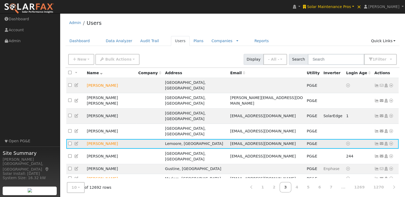
click at [391, 141] on icon at bounding box center [391, 143] width 5 height 4
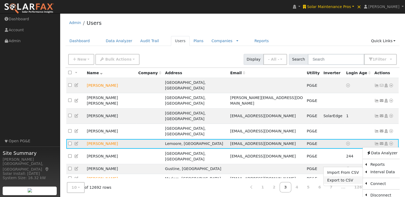
click at [336, 176] on link "Export to CSV" at bounding box center [343, 179] width 39 height 7
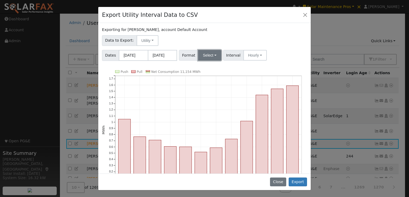
click at [202, 59] on button "Select" at bounding box center [209, 55] width 23 height 11
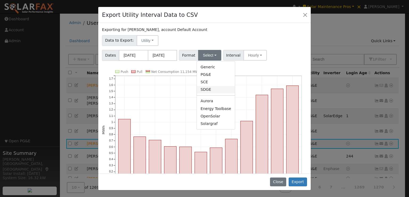
click at [210, 89] on link "SDGE" at bounding box center [216, 89] width 38 height 7
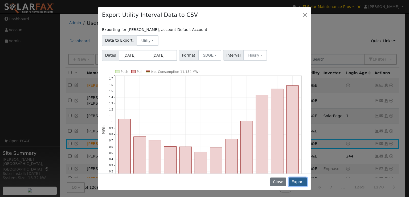
click at [298, 180] on button "Export" at bounding box center [298, 181] width 18 height 9
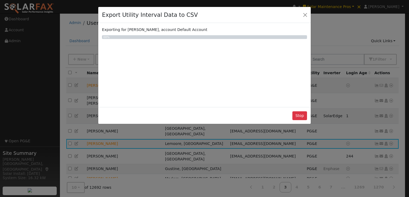
click at [247, 62] on div "Exporting for Esther Acevedo, account Default Account 0 0% Push Pull Net Consum…" at bounding box center [204, 65] width 213 height 84
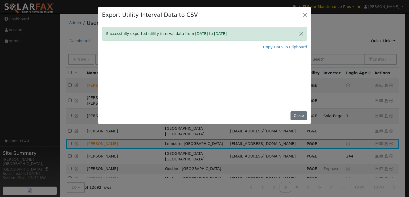
click at [247, 62] on div "Successfully exported utility interval data from 09/01/24 to 08/31/25 Copy Data…" at bounding box center [204, 65] width 213 height 84
click at [297, 114] on button "Close" at bounding box center [299, 115] width 16 height 9
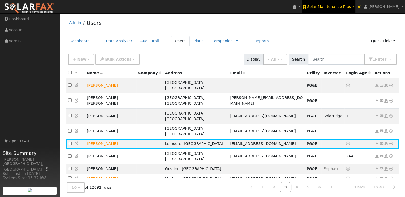
click at [331, 6] on span "Solar Maintenance Pros" at bounding box center [329, 7] width 44 height 4
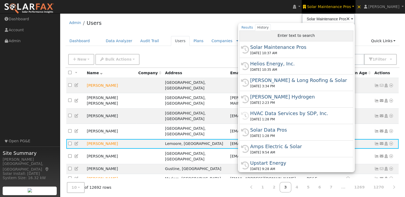
click at [305, 38] on div "Enter text to search" at bounding box center [297, 36] width 114 height 11
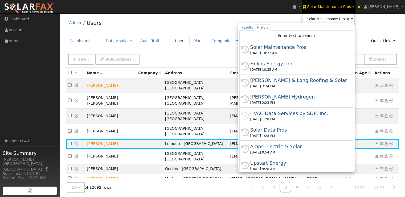
drag, startPoint x: 276, startPoint y: 63, endPoint x: 268, endPoint y: 61, distance: 9.2
click at [268, 61] on div "Helios Energy, Inc." at bounding box center [298, 63] width 97 height 7
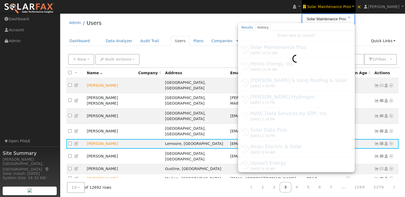
type input "Helios Energy, Inc."
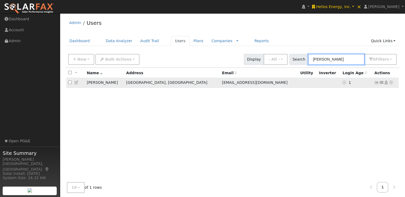
type input "[PERSON_NAME]"
click at [392, 82] on icon at bounding box center [391, 82] width 5 height 4
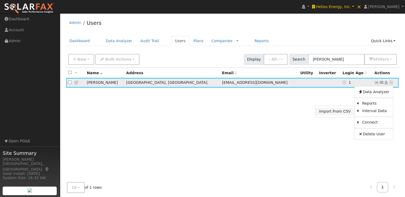
click at [330, 111] on link "Import From CSV" at bounding box center [334, 111] width 39 height 7
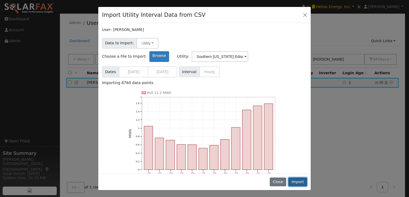
click at [299, 181] on button "Import" at bounding box center [298, 181] width 19 height 9
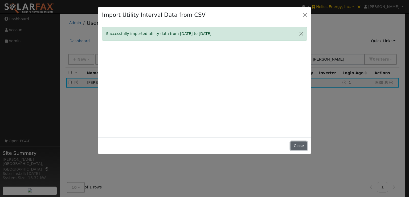
click at [296, 144] on button "Close" at bounding box center [299, 145] width 16 height 9
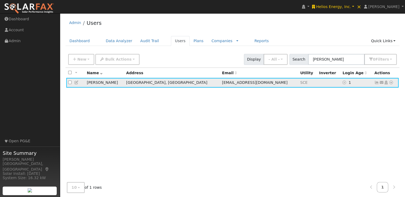
click at [376, 82] on icon at bounding box center [377, 82] width 5 height 4
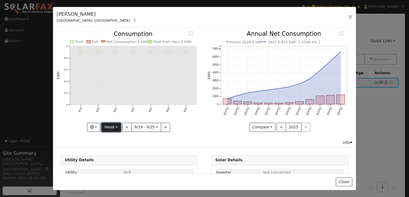
click at [110, 126] on button "Week" at bounding box center [111, 127] width 19 height 9
click at [116, 159] on link "Year" at bounding box center [120, 159] width 37 height 7
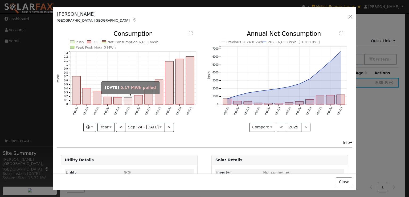
click at [129, 100] on rect "onclick=""" at bounding box center [128, 101] width 8 height 7
type input "[DATE]"
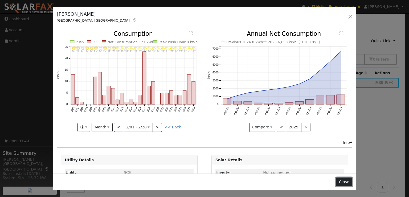
click at [342, 184] on button "Close" at bounding box center [344, 181] width 16 height 9
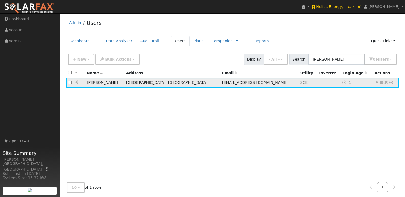
click at [391, 82] on icon at bounding box center [391, 82] width 5 height 4
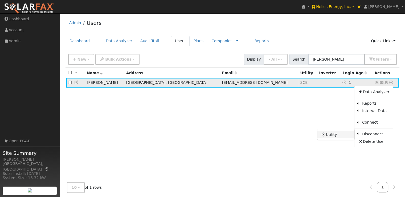
click at [343, 134] on link "Utility" at bounding box center [336, 134] width 37 height 7
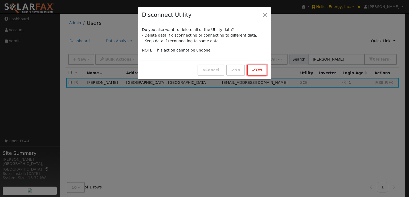
click at [257, 70] on button "Yes" at bounding box center [257, 69] width 20 height 11
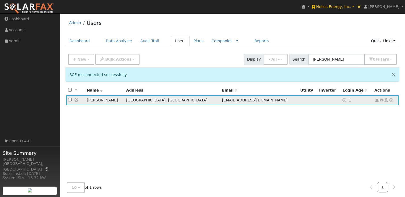
click at [391, 99] on icon at bounding box center [391, 100] width 5 height 4
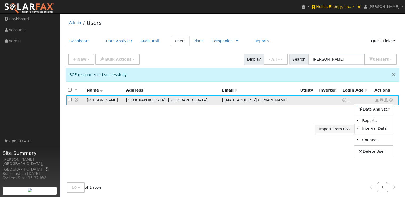
click at [344, 127] on link "Import From CSV" at bounding box center [334, 128] width 39 height 7
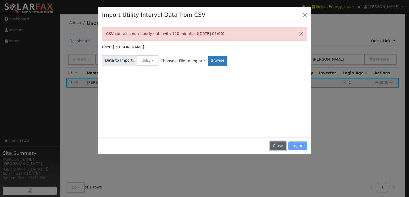
click at [278, 146] on button "Close" at bounding box center [278, 145] width 16 height 9
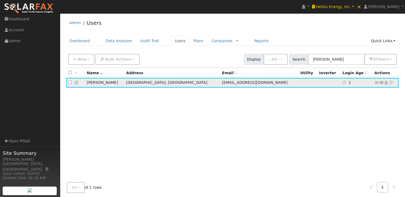
click at [391, 82] on icon at bounding box center [391, 82] width 5 height 4
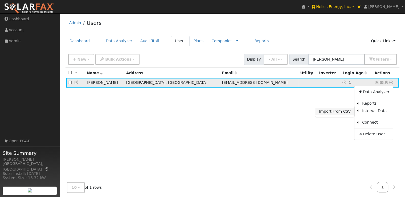
click at [335, 110] on link "Import From CSV" at bounding box center [334, 111] width 39 height 7
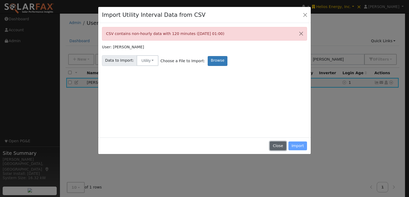
click at [280, 143] on button "Close" at bounding box center [278, 145] width 16 height 9
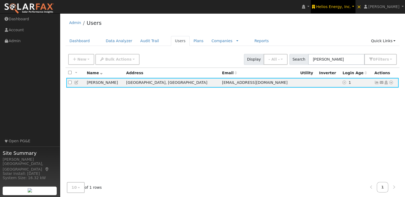
click at [346, 6] on span "Helios Energy, Inc." at bounding box center [333, 7] width 35 height 4
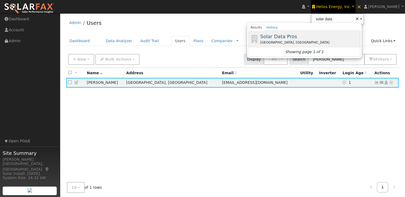
click at [293, 35] on span "Solar Data Pros" at bounding box center [278, 37] width 37 height 6
type input "Solar Data Pros"
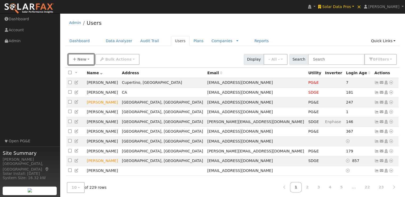
click at [81, 61] on button "New" at bounding box center [81, 59] width 26 height 11
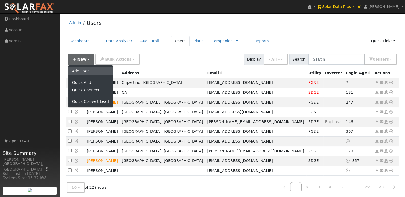
click at [82, 70] on link "Add User" at bounding box center [90, 70] width 44 height 7
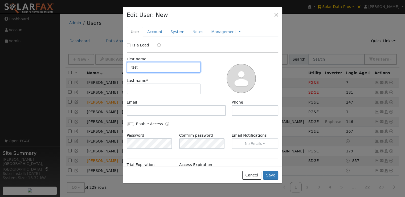
type input "test"
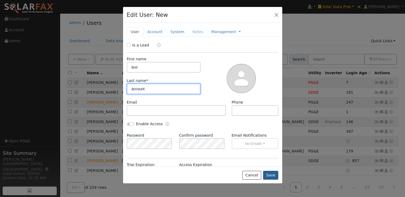
type input "account"
click at [270, 173] on button "Save" at bounding box center [270, 175] width 15 height 9
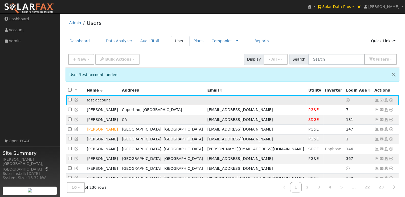
click at [391, 100] on icon at bounding box center [391, 100] width 5 height 4
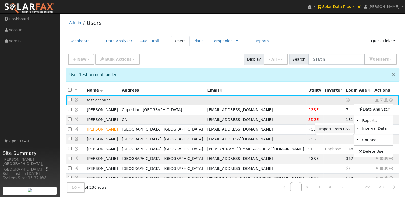
click at [337, 128] on link "Import From CSV" at bounding box center [334, 128] width 39 height 7
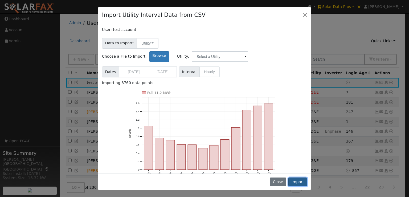
click at [298, 180] on button "Import" at bounding box center [298, 181] width 19 height 9
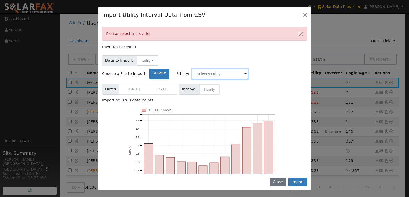
click at [248, 68] on input "text" at bounding box center [220, 73] width 56 height 11
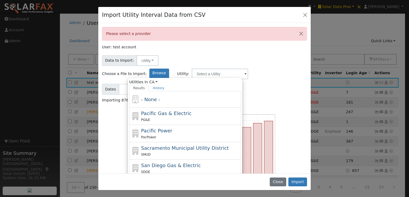
click at [209, 180] on span "Southern [US_STATE] Edison" at bounding box center [175, 183] width 68 height 6
type input "Southern [US_STATE] Edison"
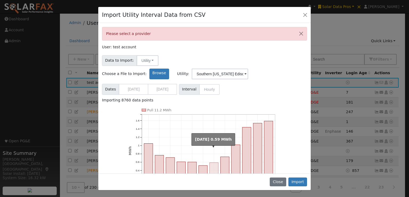
click at [215, 168] on rect "onclick=""" at bounding box center [214, 175] width 9 height 25
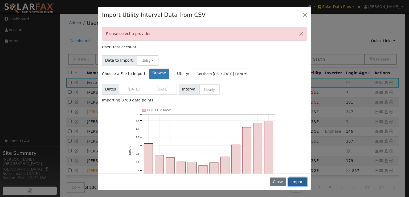
click at [299, 181] on button "Import" at bounding box center [298, 181] width 19 height 9
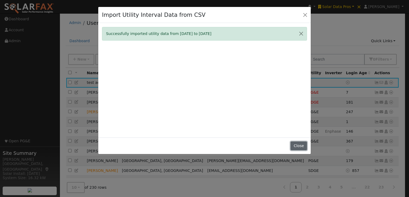
click at [300, 144] on button "Close" at bounding box center [299, 145] width 16 height 9
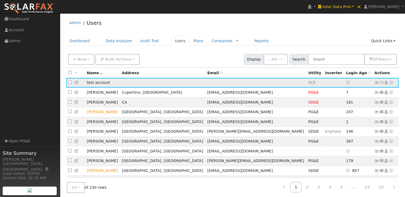
click at [377, 82] on icon at bounding box center [377, 82] width 5 height 4
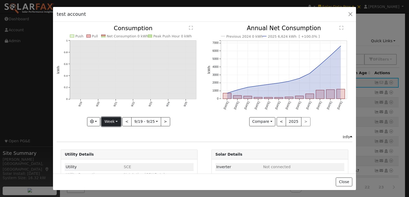
click at [114, 120] on button "Week" at bounding box center [111, 121] width 19 height 9
click at [113, 153] on link "Year" at bounding box center [120, 154] width 37 height 7
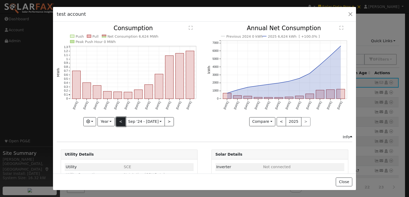
click at [120, 119] on button "<" at bounding box center [120, 121] width 9 height 9
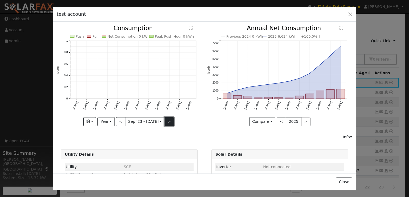
click at [167, 118] on button ">" at bounding box center [169, 121] width 9 height 9
type input "[DATE]"
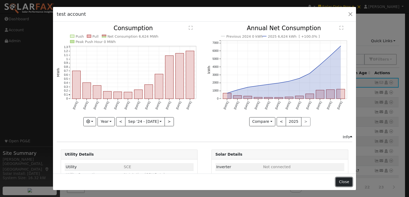
click at [346, 180] on button "Close" at bounding box center [344, 181] width 16 height 9
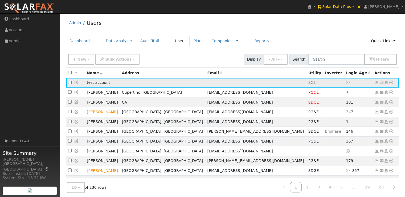
click at [391, 83] on icon at bounding box center [391, 82] width 5 height 4
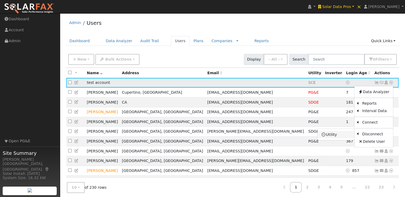
click at [348, 134] on link "Utility" at bounding box center [336, 134] width 37 height 7
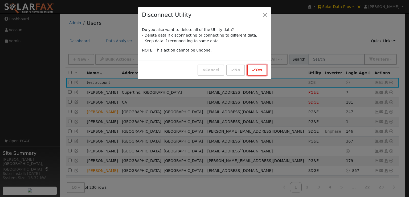
click at [257, 67] on button "Yes" at bounding box center [257, 69] width 20 height 11
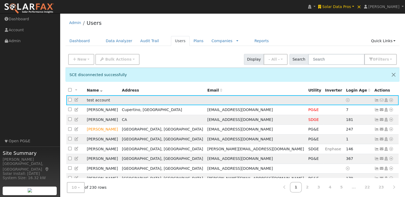
click at [391, 100] on icon at bounding box center [391, 100] width 5 height 4
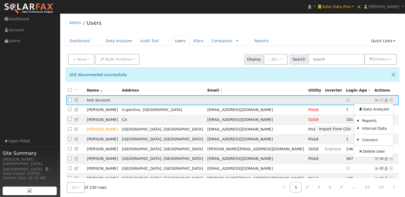
click at [342, 128] on link "Import From CSV" at bounding box center [334, 128] width 39 height 7
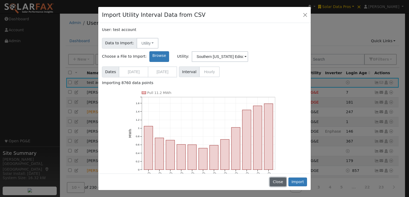
click at [281, 181] on button "Close" at bounding box center [278, 181] width 16 height 9
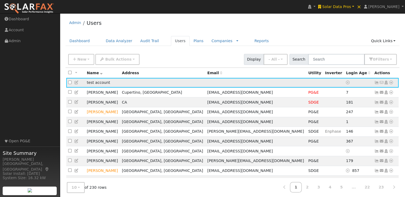
click at [391, 81] on icon at bounding box center [391, 82] width 5 height 4
click at [368, 132] on link "Delete User" at bounding box center [374, 133] width 39 height 7
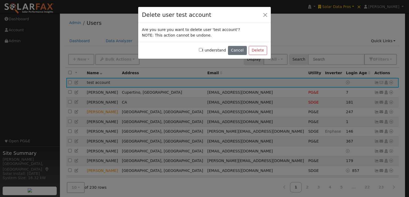
click at [202, 49] on input "I understand" at bounding box center [200, 49] width 3 height 3
checkbox input "true"
click at [259, 49] on button "Delete" at bounding box center [258, 50] width 18 height 9
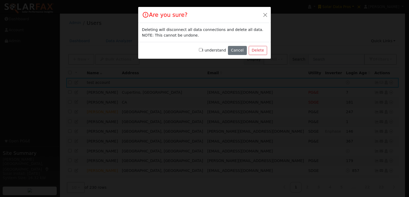
click at [202, 50] on input "I understand" at bounding box center [200, 49] width 3 height 3
checkbox input "true"
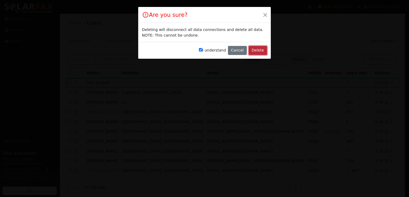
click at [258, 50] on button "Delete" at bounding box center [258, 50] width 18 height 9
